Goal: Transaction & Acquisition: Subscribe to service/newsletter

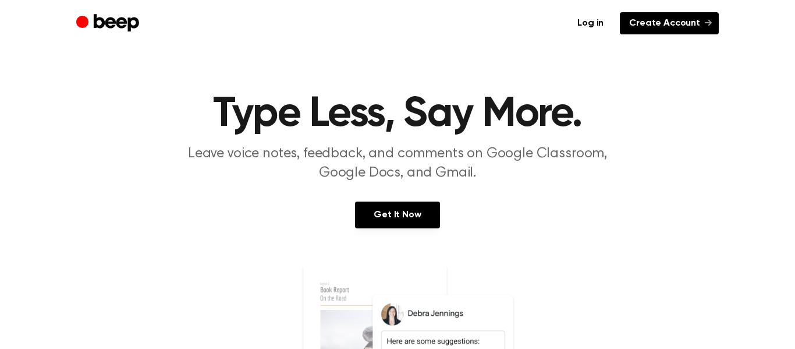
click at [666, 20] on link "Create Account" at bounding box center [669, 23] width 99 height 22
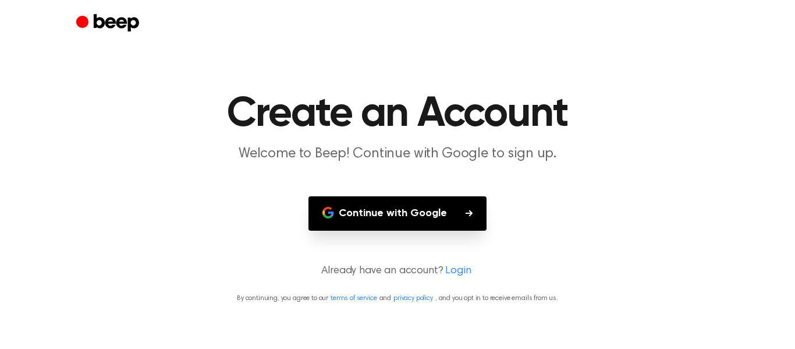
click at [415, 215] on button "Continue with Google" at bounding box center [397, 213] width 178 height 34
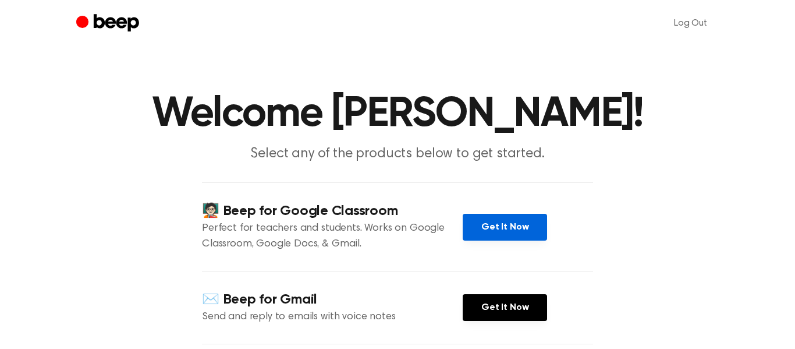
click at [502, 234] on link "Get It Now" at bounding box center [505, 227] width 84 height 27
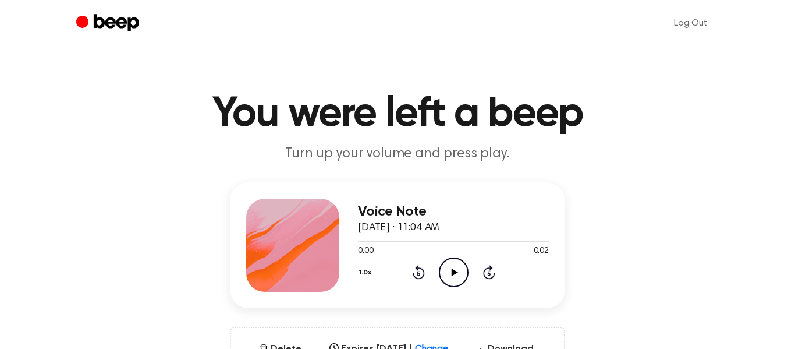
click at [457, 261] on icon "Play Audio" at bounding box center [454, 272] width 30 height 30
